Goal: Task Accomplishment & Management: Manage account settings

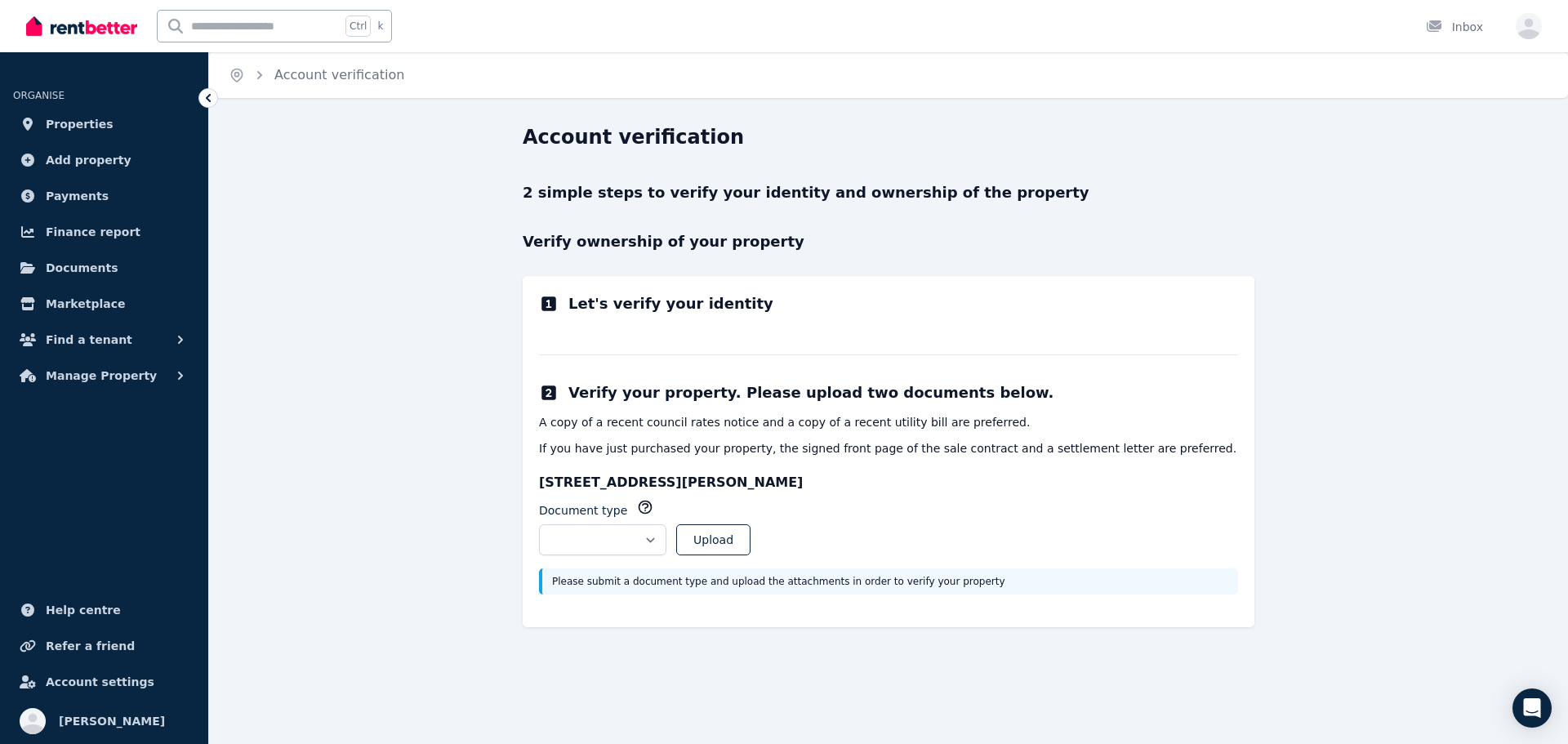
click at [577, 293] on h2 "Let's verify your identity" at bounding box center [670, 304] width 205 height 22
drag, startPoint x: 571, startPoint y: 185, endPoint x: 291, endPoint y: 185, distance: 280.0
click at [570, 185] on p "2 simple steps to verify your identity and ownership of the property" at bounding box center [888, 193] width 732 height 22
click at [68, 22] on img at bounding box center [81, 26] width 111 height 24
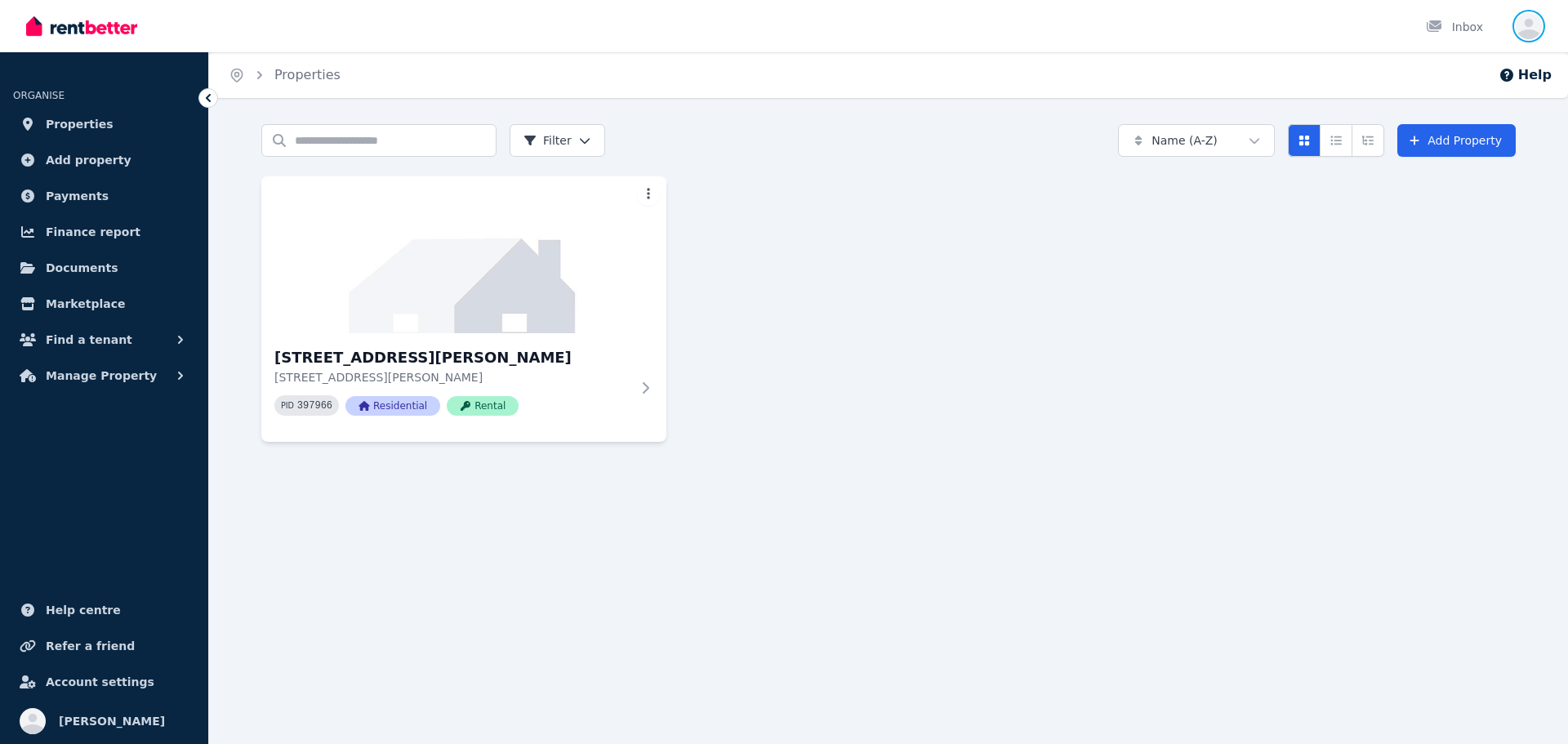
click at [1524, 20] on icon "button" at bounding box center [1529, 26] width 26 height 26
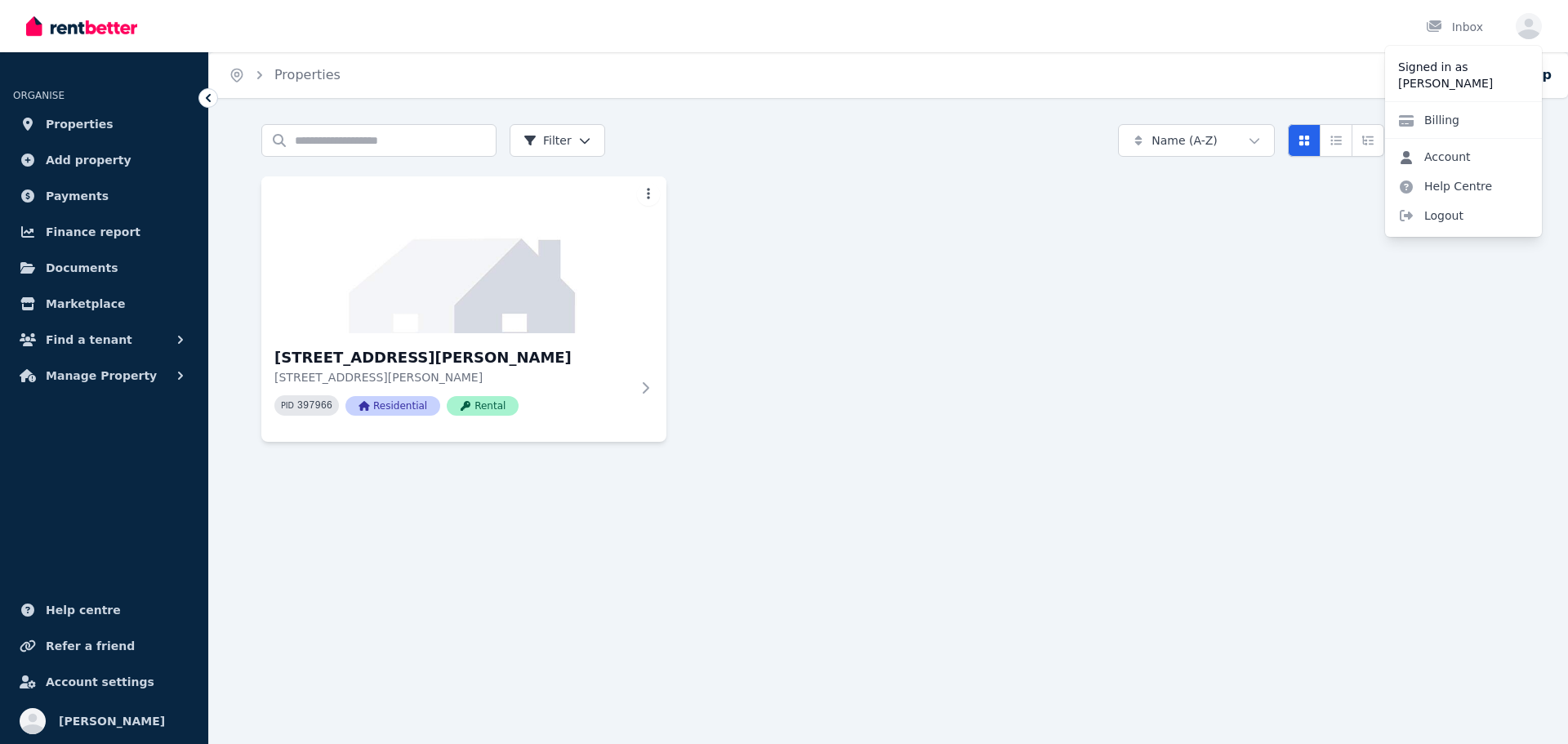
click at [1449, 151] on link "Account" at bounding box center [1434, 156] width 99 height 29
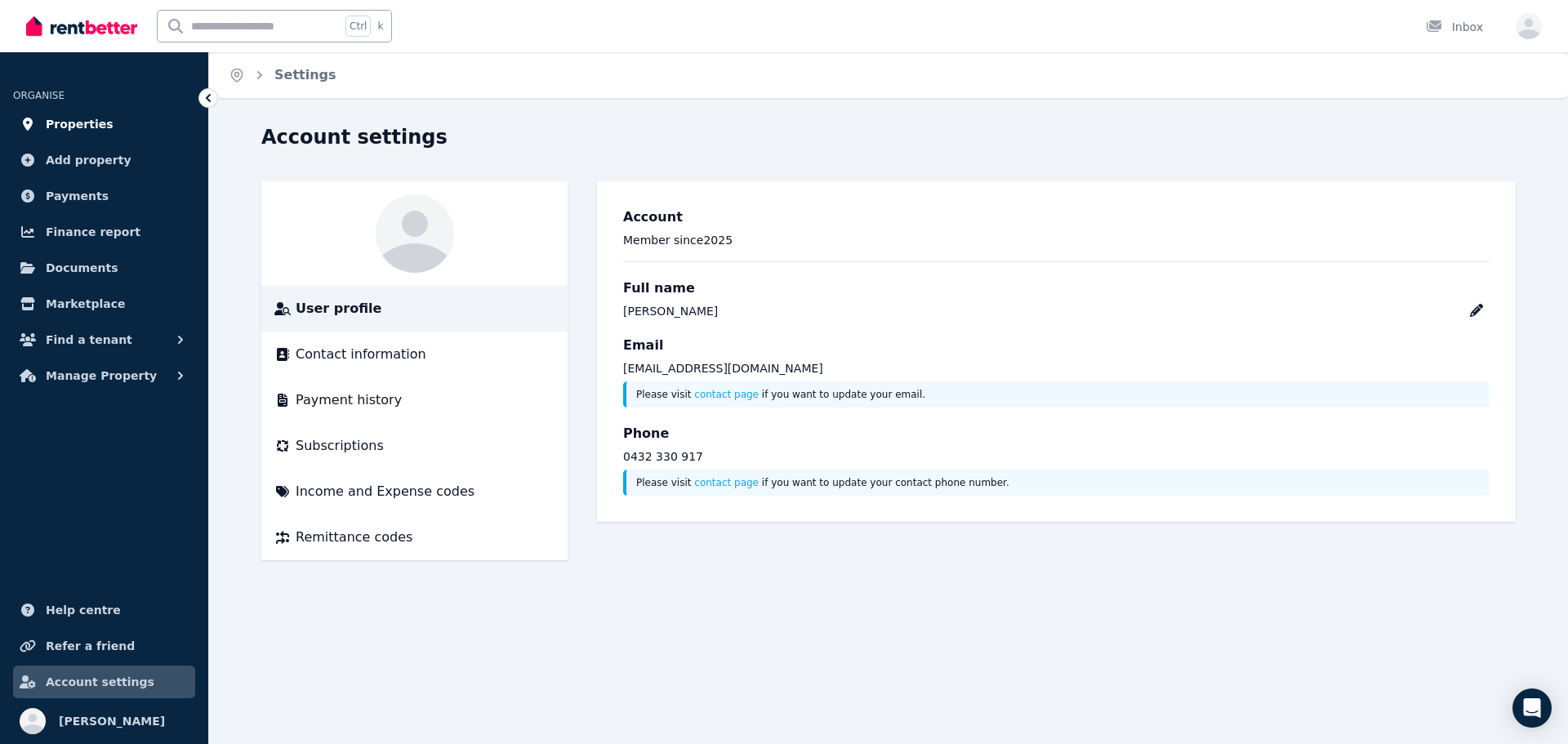
click at [73, 123] on span "Properties" at bounding box center [79, 123] width 68 height 20
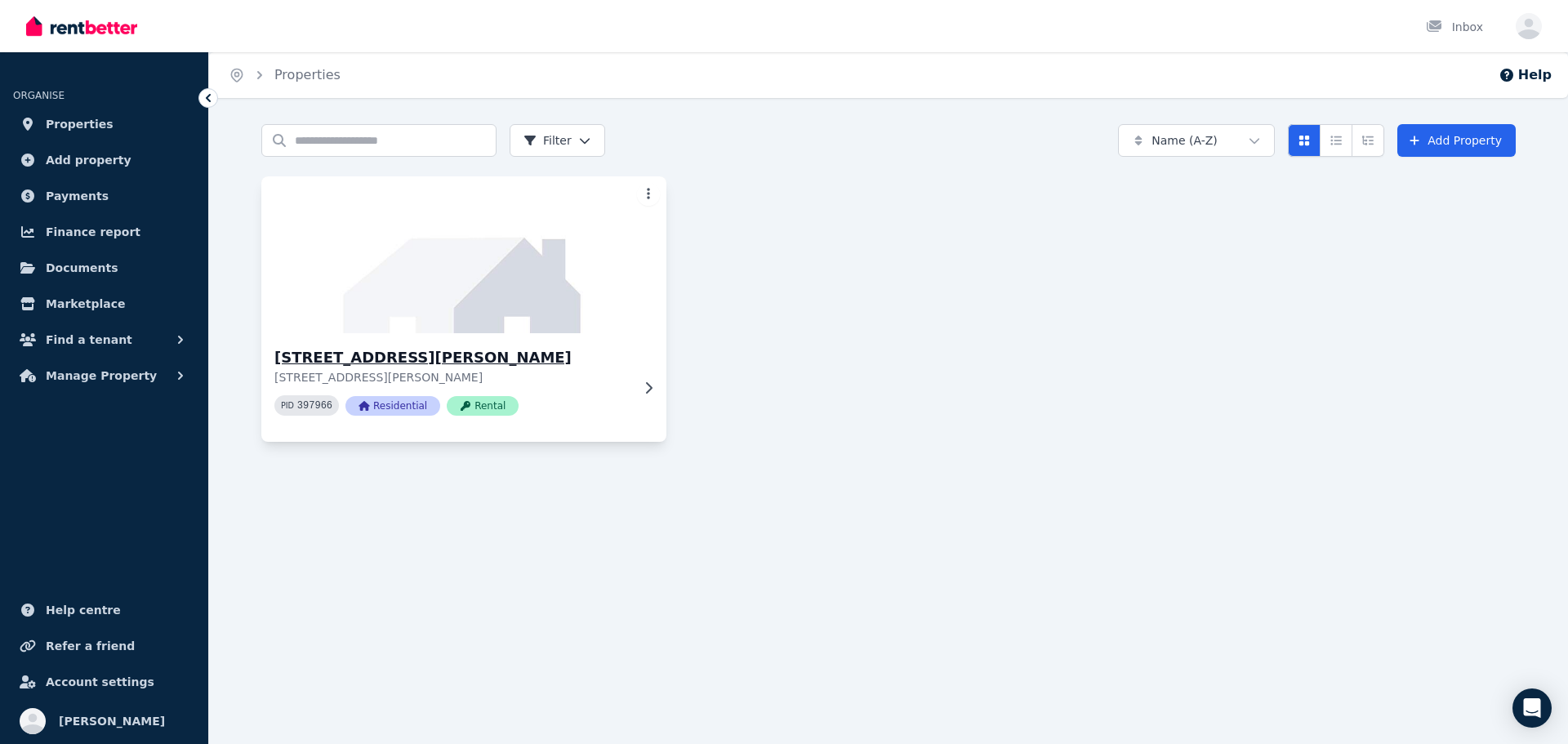
click at [498, 283] on img at bounding box center [463, 254] width 425 height 165
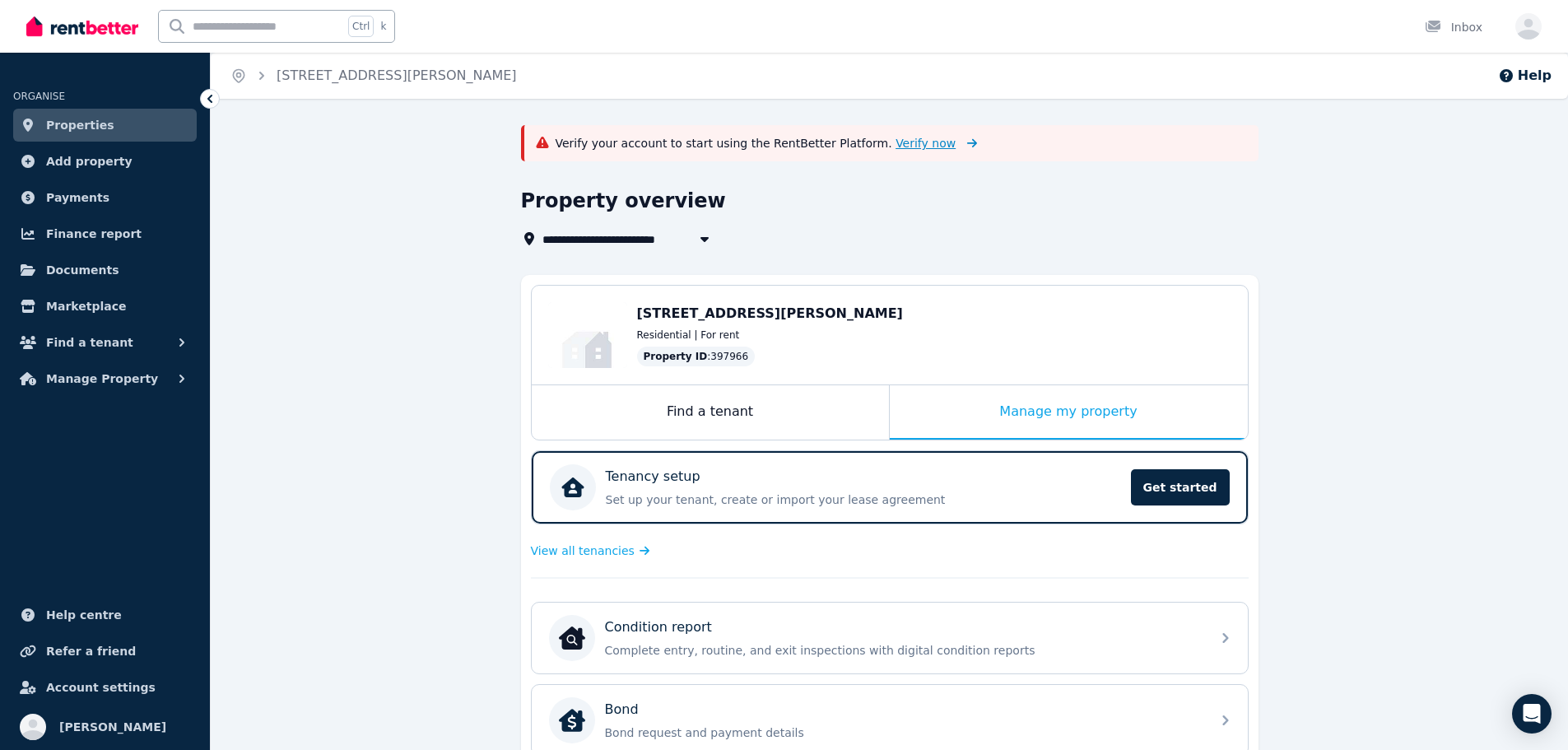
click at [896, 146] on span "Verify now" at bounding box center [926, 142] width 60 height 16
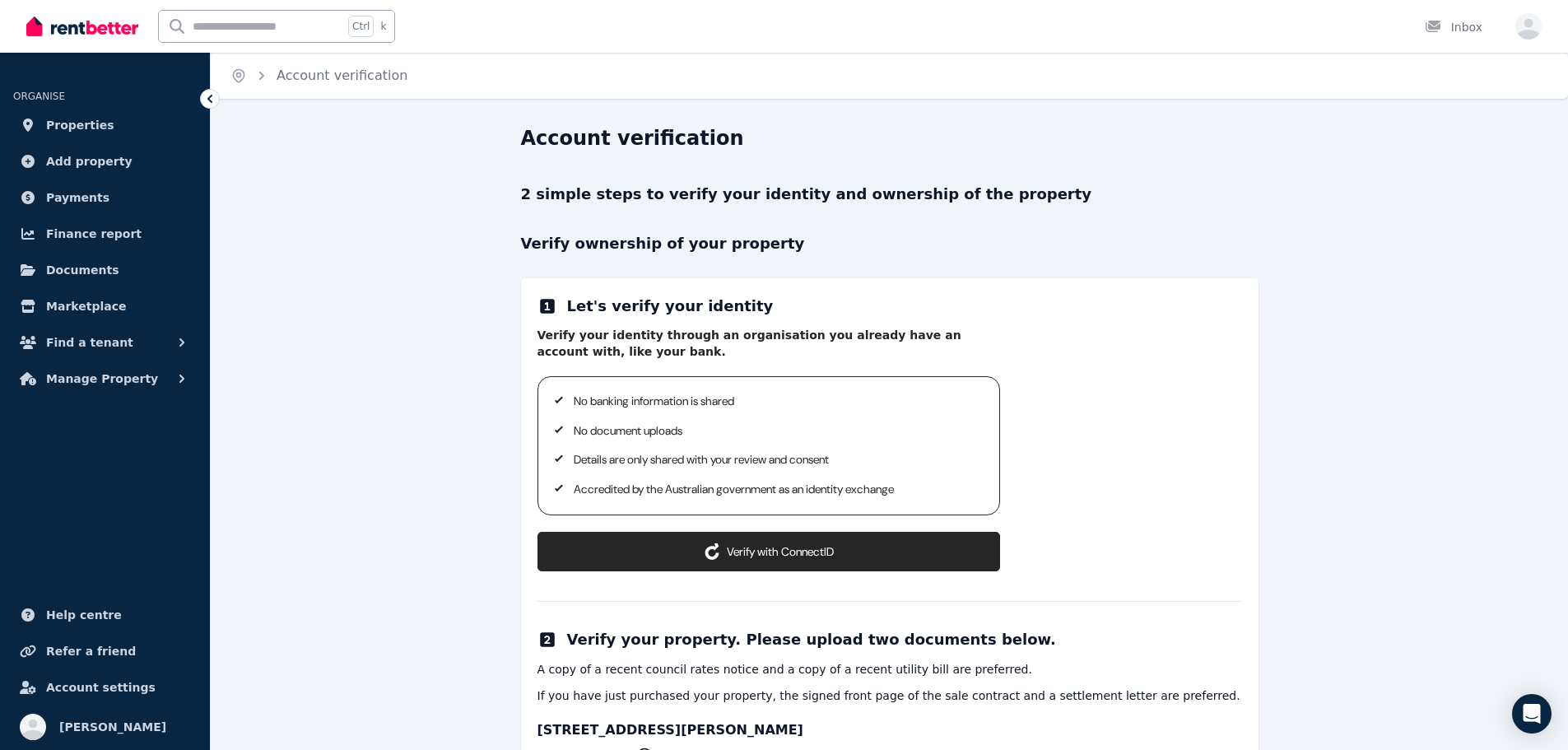
click at [860, 545] on button "Verify with ConnectID" at bounding box center [768, 551] width 462 height 40
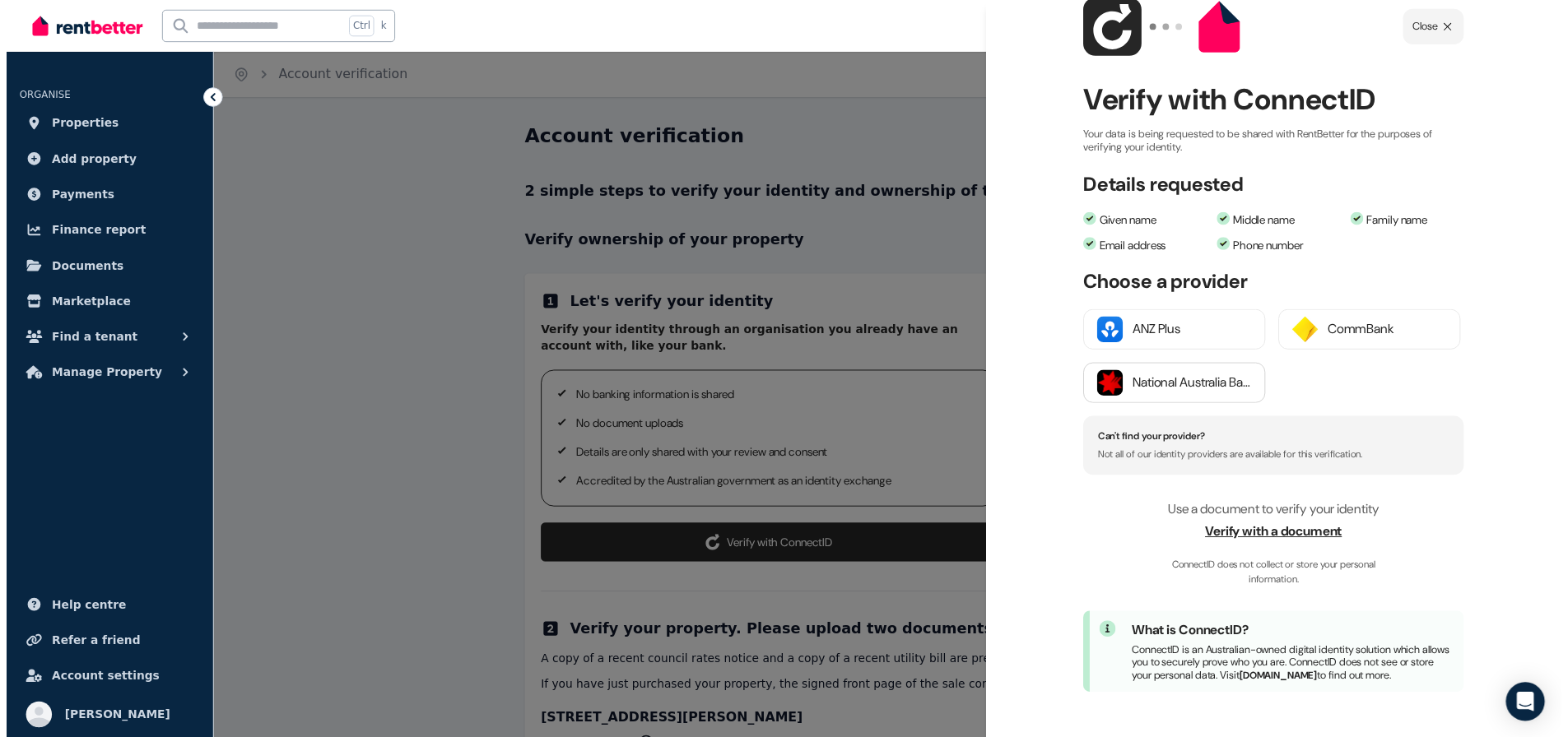
scroll to position [69, 0]
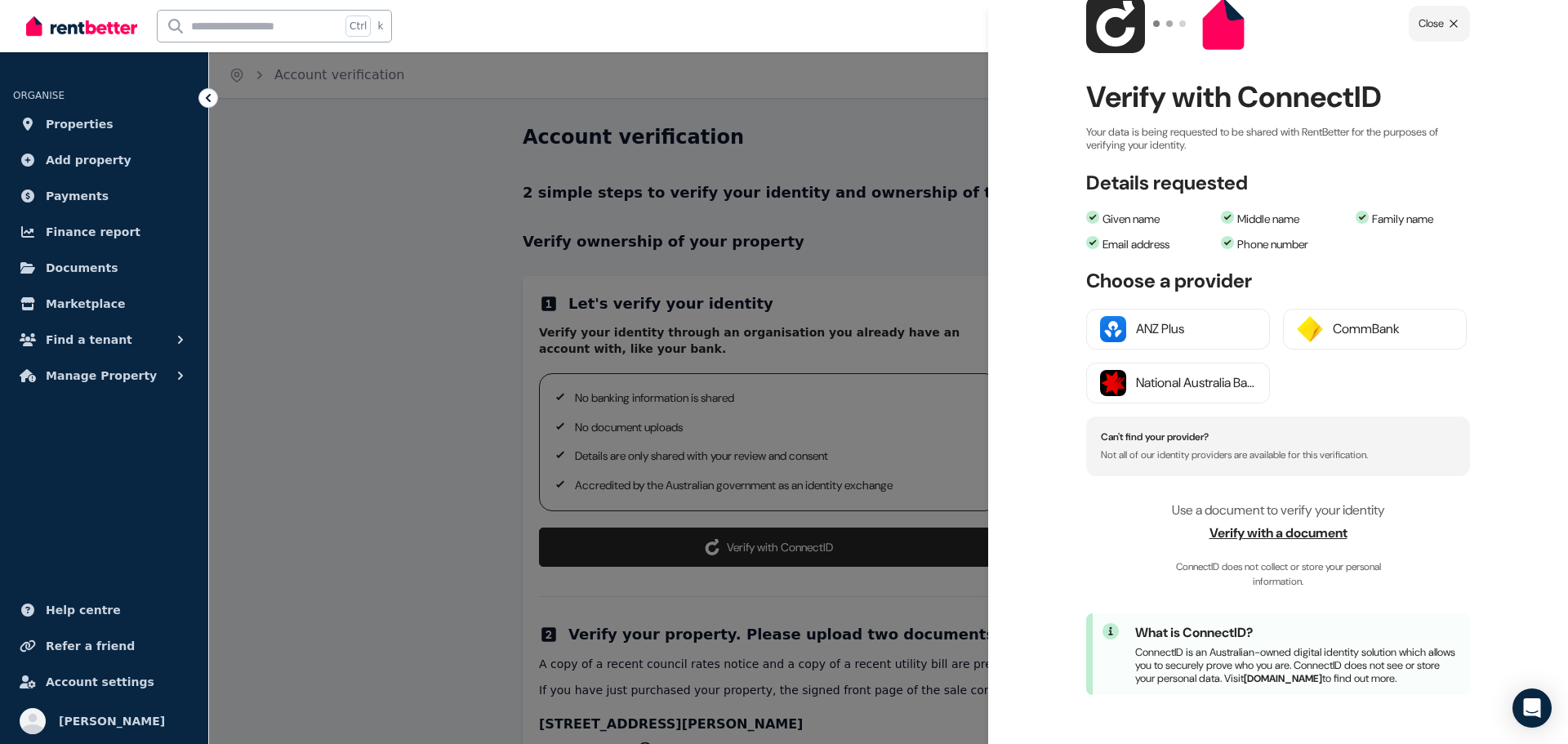
click at [1262, 523] on span "Verify with a document" at bounding box center [1277, 533] width 384 height 20
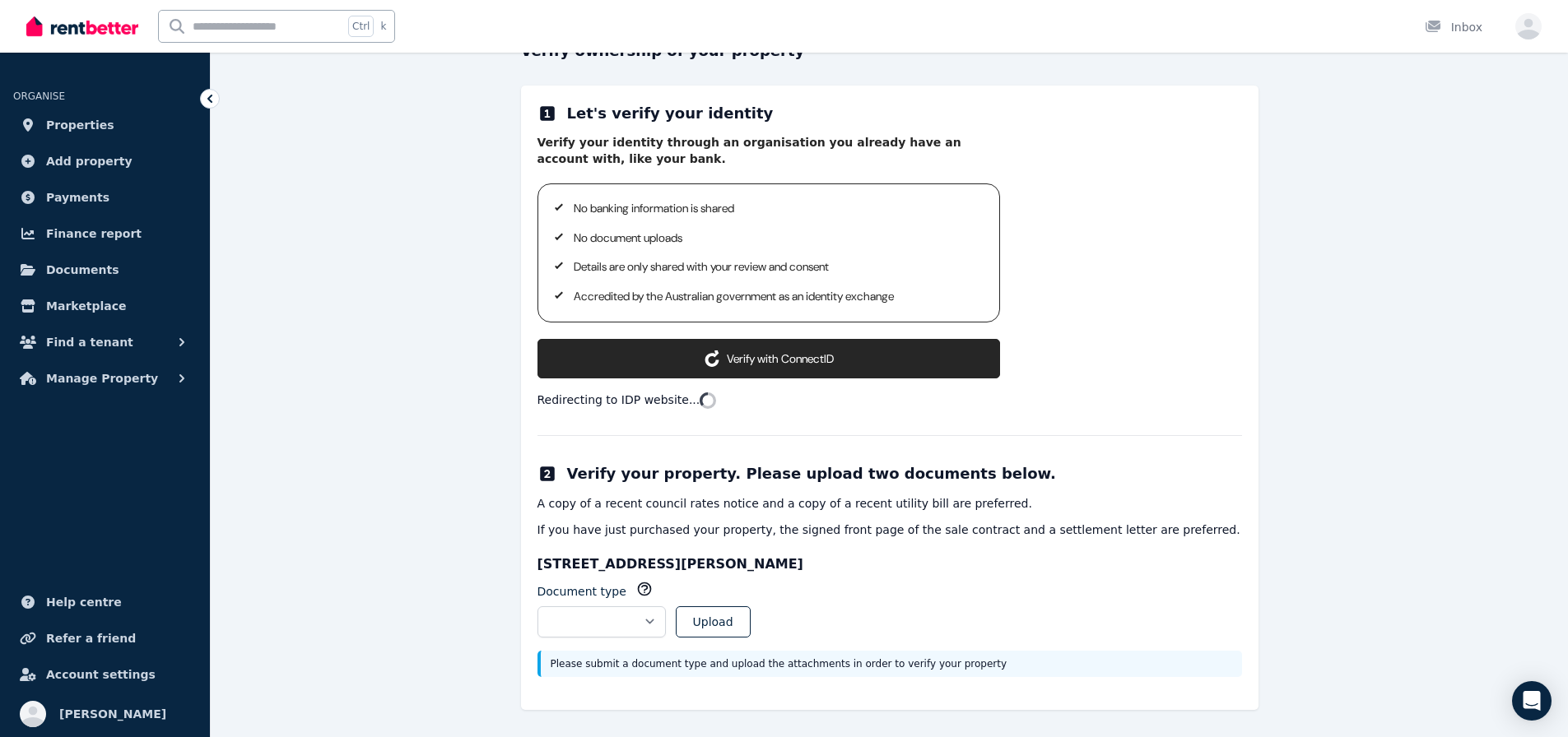
scroll to position [194, 0]
